Goal: Task Accomplishment & Management: Use online tool/utility

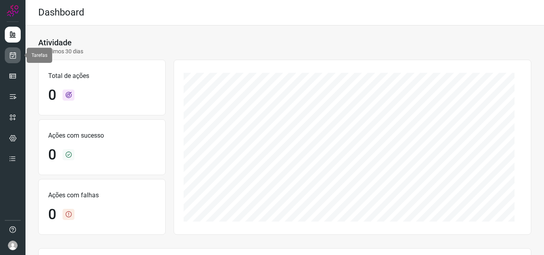
click at [20, 55] on link at bounding box center [13, 55] width 16 height 16
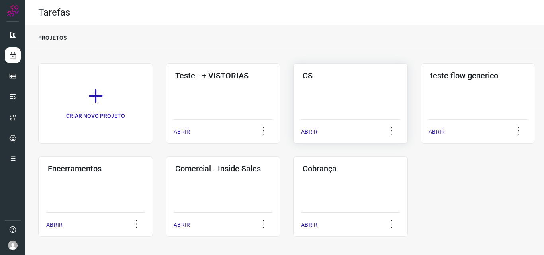
click at [420, 92] on div "CS ABRIR" at bounding box center [477, 103] width 115 height 80
